Goal: Information Seeking & Learning: Learn about a topic

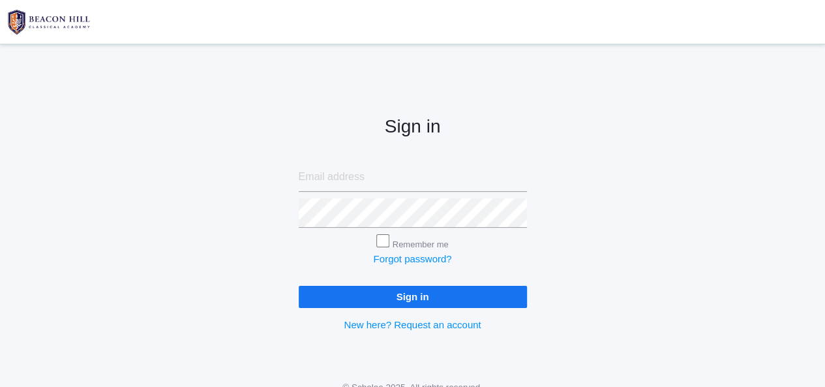
type input "[PERSON_NAME][EMAIL_ADDRESS][DOMAIN_NAME]"
click at [378, 298] on input "Sign in" at bounding box center [413, 297] width 228 height 22
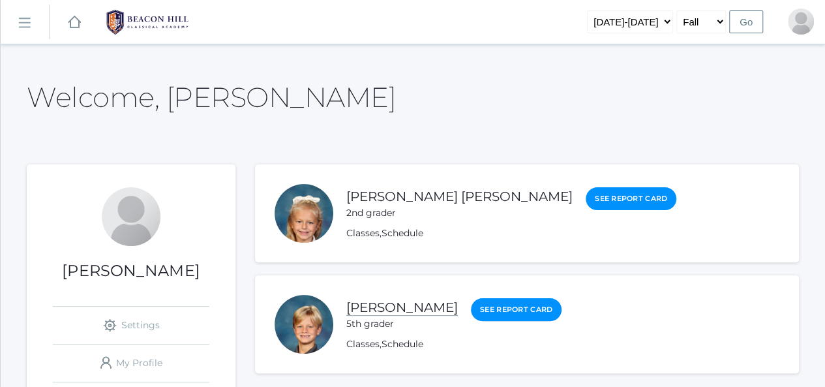
click at [386, 307] on link "[PERSON_NAME]" at bounding box center [402, 307] width 112 height 16
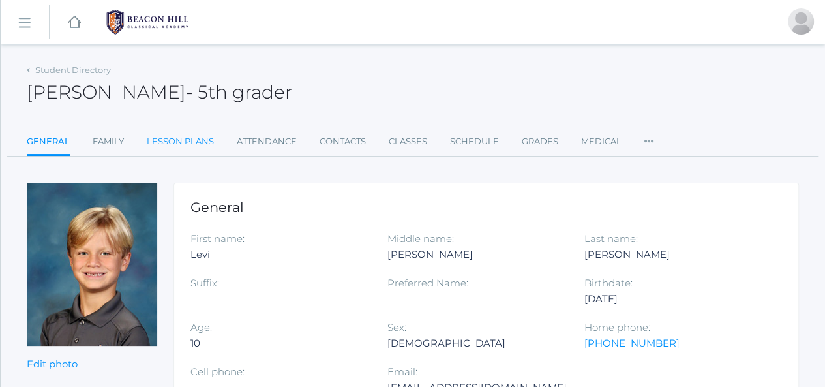
click at [199, 145] on link "Lesson Plans" at bounding box center [180, 141] width 67 height 26
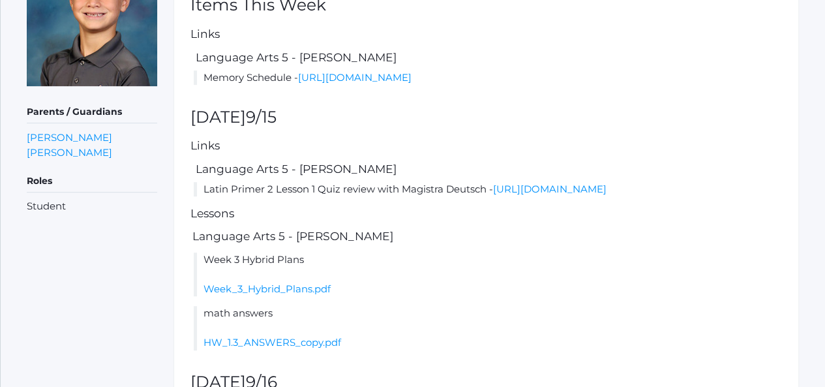
scroll to position [261, 0]
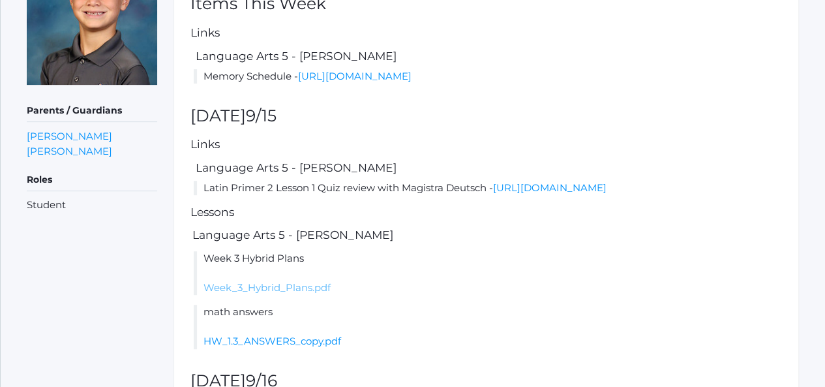
click at [298, 293] on link "Week_3_Hybrid_Plans.pdf" at bounding box center [266, 287] width 127 height 12
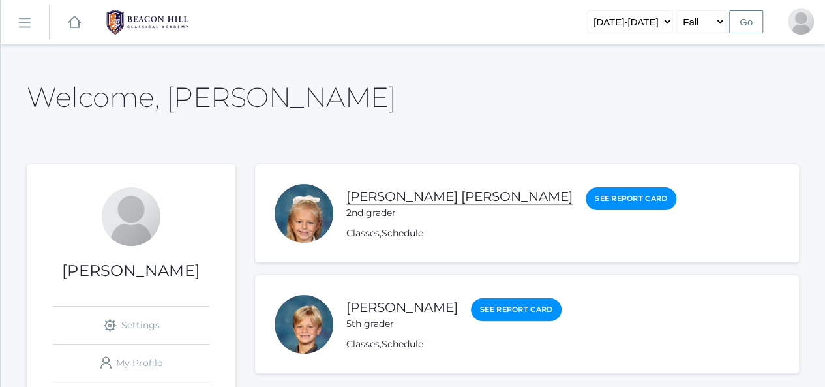
click at [376, 194] on link "[PERSON_NAME] [PERSON_NAME]" at bounding box center [459, 196] width 226 height 16
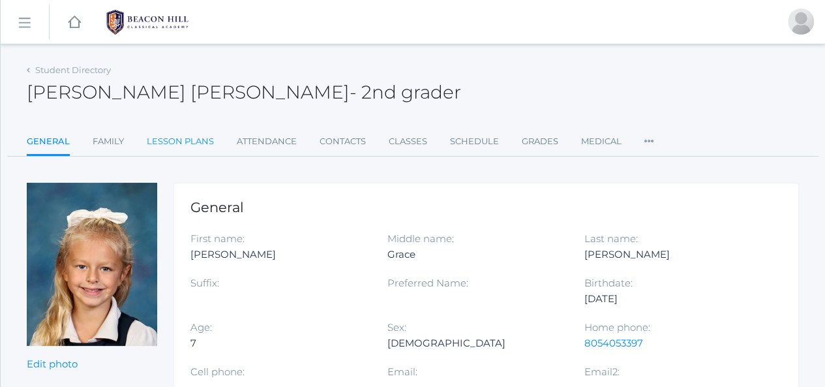
click at [207, 143] on link "Lesson Plans" at bounding box center [180, 141] width 67 height 26
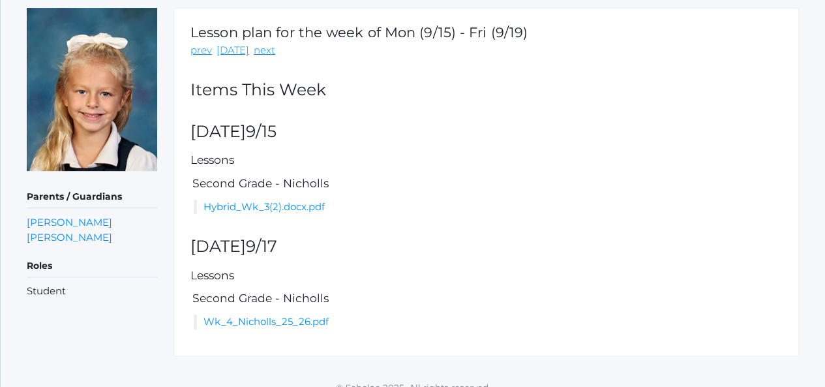
scroll to position [190, 0]
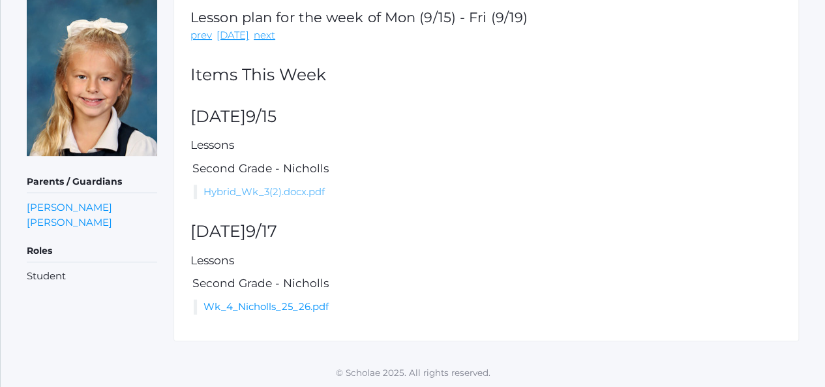
click at [278, 191] on link "Hybrid_Wk_3(2).docx.pdf" at bounding box center [263, 191] width 121 height 12
